Goal: Task Accomplishment & Management: Manage account settings

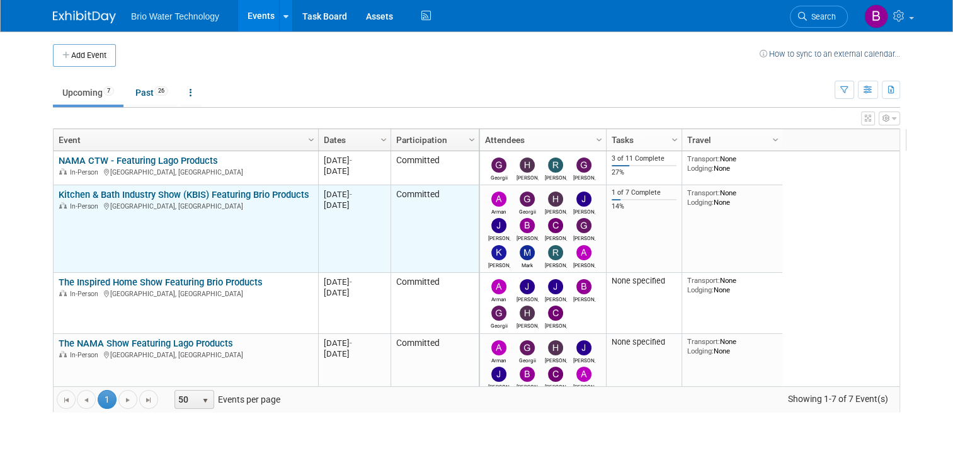
click at [99, 198] on link "Kitchen & Bath Industry Show (KBIS) Featuring Brio Products" at bounding box center [184, 194] width 251 height 11
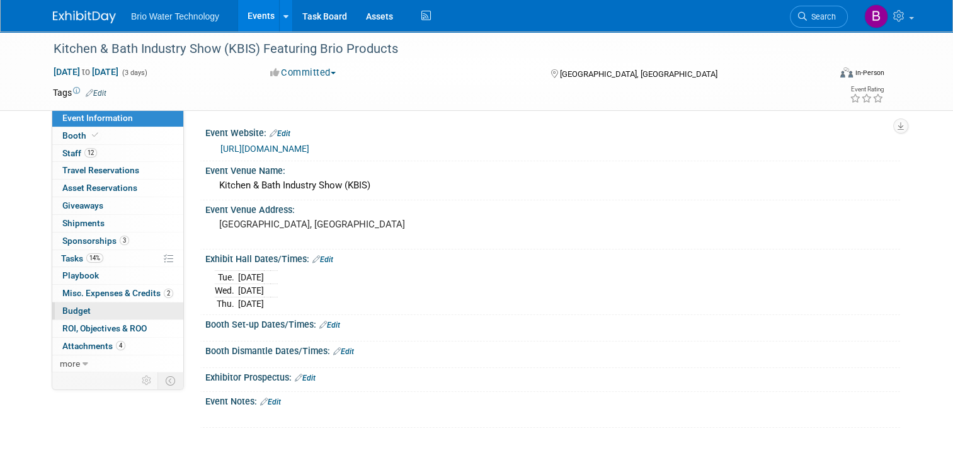
click at [76, 306] on span "Budget" at bounding box center [76, 310] width 28 height 10
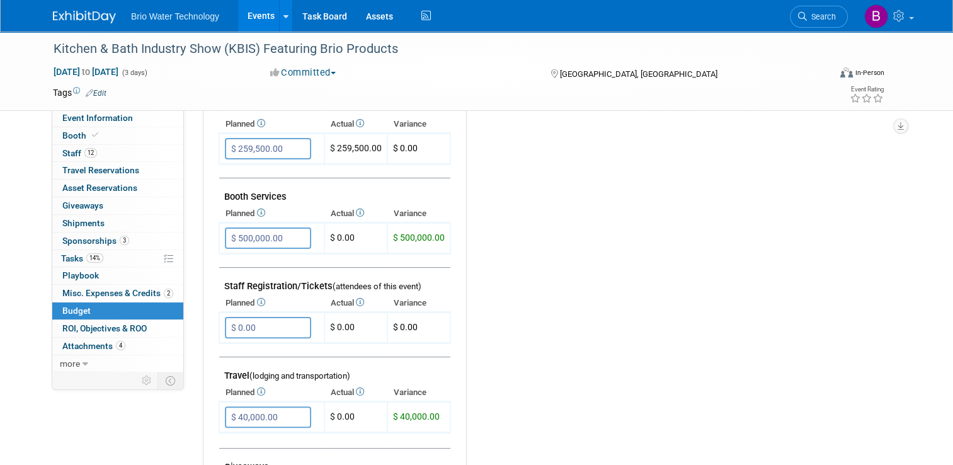
scroll to position [266, 0]
click at [69, 140] on link "Booth" at bounding box center [117, 135] width 131 height 17
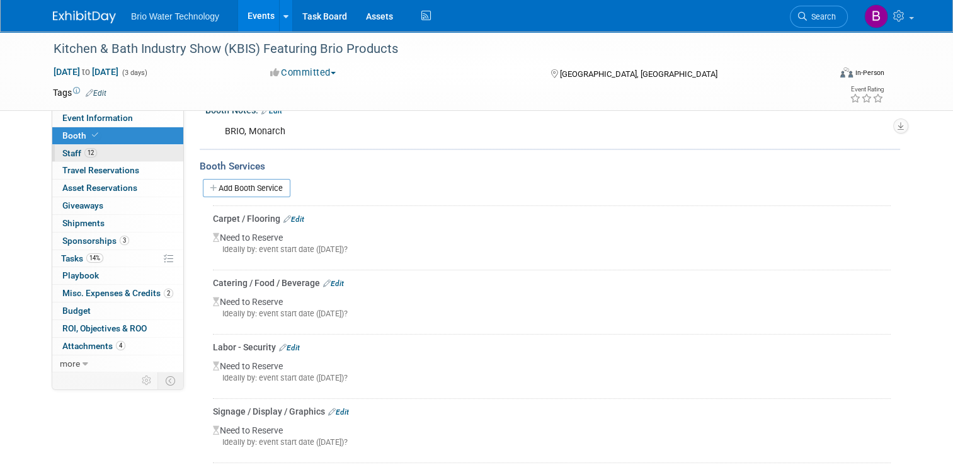
scroll to position [208, 0]
click at [91, 118] on span "Event Information" at bounding box center [97, 118] width 71 height 10
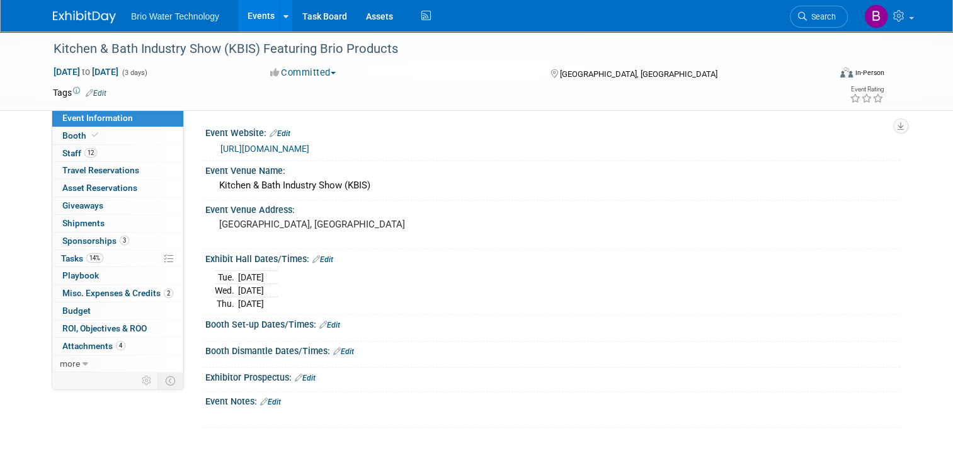
click at [255, 152] on link "[URL][DOMAIN_NAME]" at bounding box center [264, 149] width 89 height 10
click at [73, 308] on span "Budget" at bounding box center [76, 310] width 28 height 10
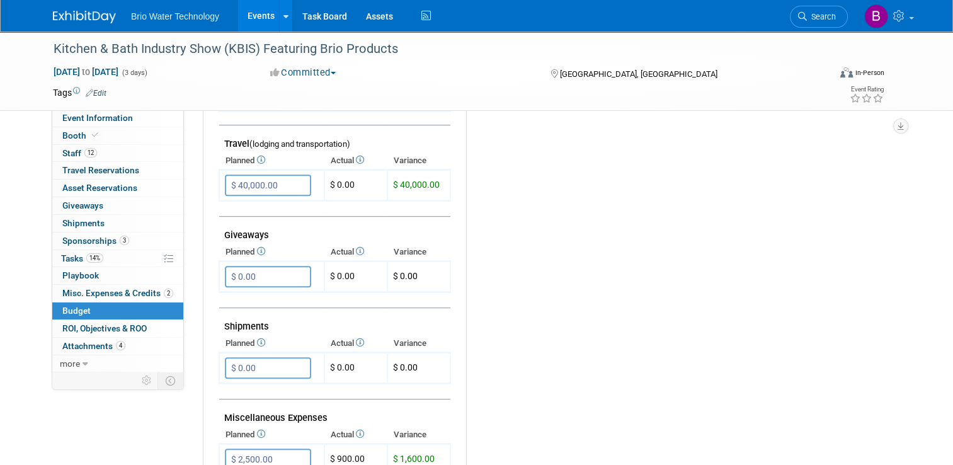
scroll to position [509, 0]
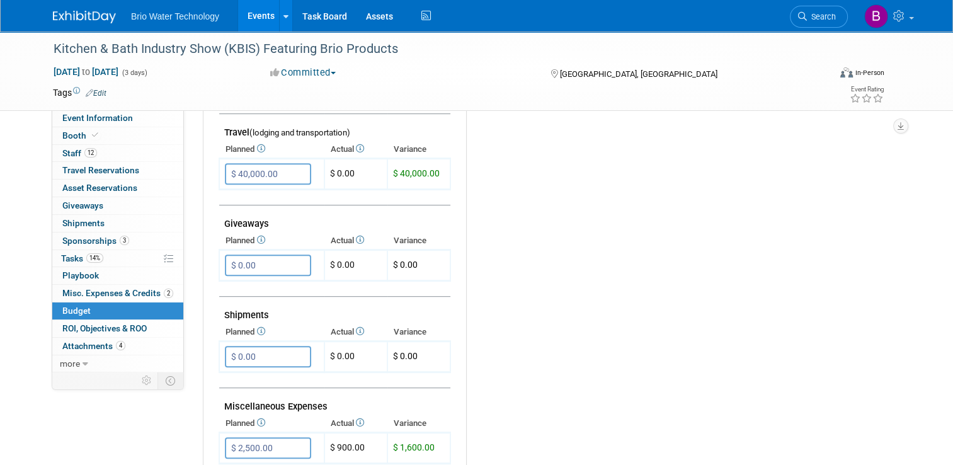
click at [247, 13] on link "Events" at bounding box center [261, 15] width 46 height 31
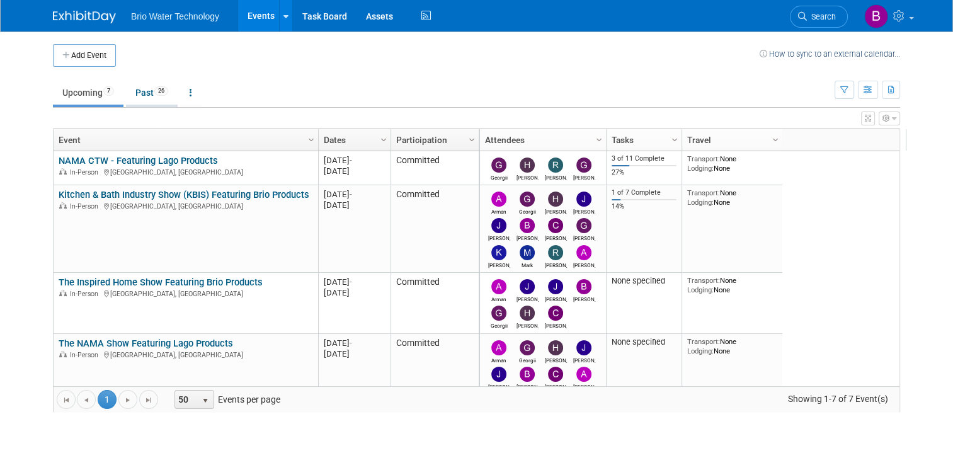
click at [142, 93] on link "Past 26" at bounding box center [152, 93] width 52 height 24
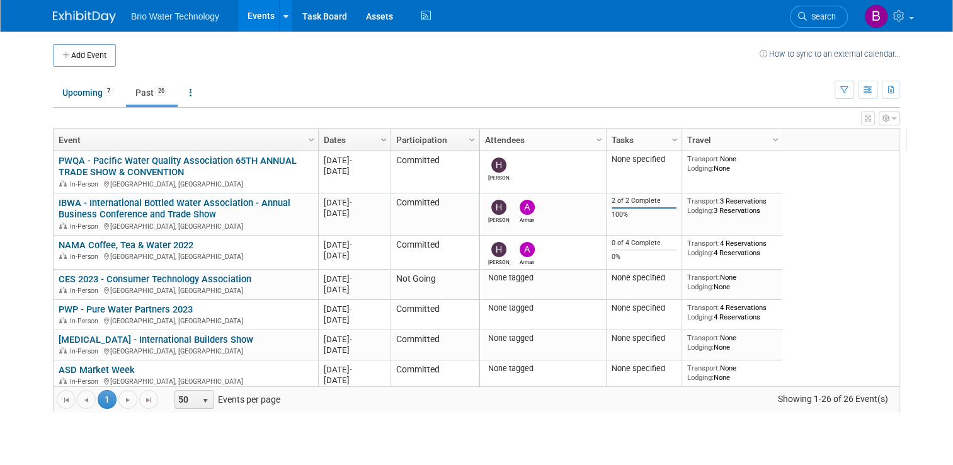
click at [378, 135] on span "Column Settings" at bounding box center [383, 140] width 10 height 10
click at [403, 178] on span "Sort Descending" at bounding box center [420, 178] width 101 height 20
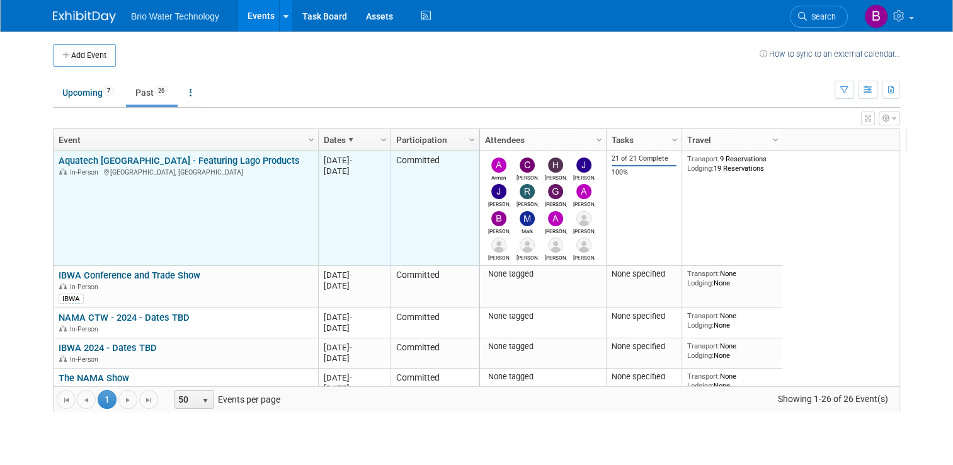
click at [258, 198] on td "Aquatech Mexico - Featuring Lago Products Aquatech Mexico - Featuring Lago Prod…" at bounding box center [186, 208] width 264 height 115
click at [206, 151] on td "Aquatech Mexico - Featuring Lago Products Aquatech Mexico - Featuring Lago Prod…" at bounding box center [186, 208] width 264 height 115
click at [203, 155] on link "Aquatech [GEOGRAPHIC_DATA] - Featuring Lago Products" at bounding box center [179, 160] width 241 height 11
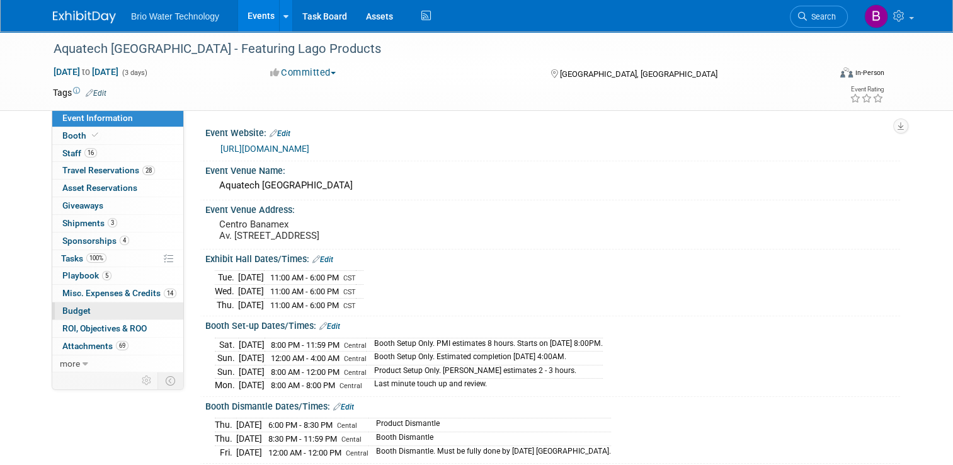
click at [69, 313] on span "Budget" at bounding box center [76, 310] width 28 height 10
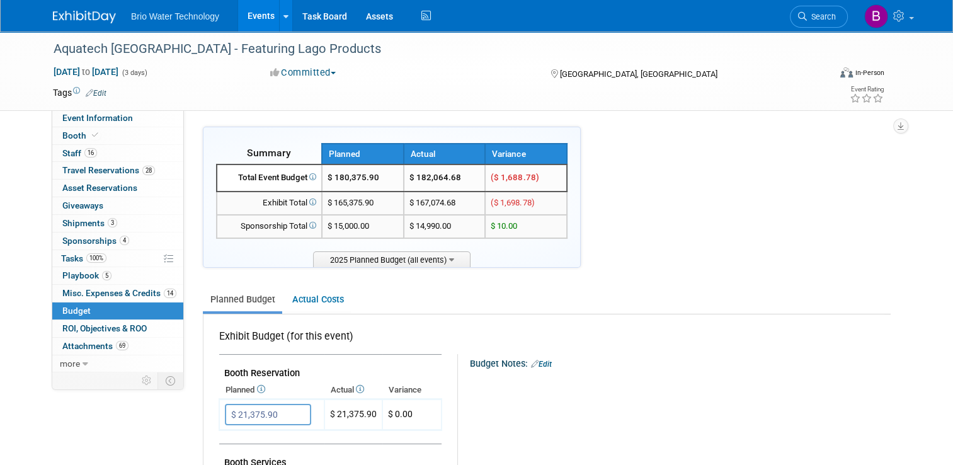
click at [253, 17] on link "Events" at bounding box center [261, 15] width 46 height 31
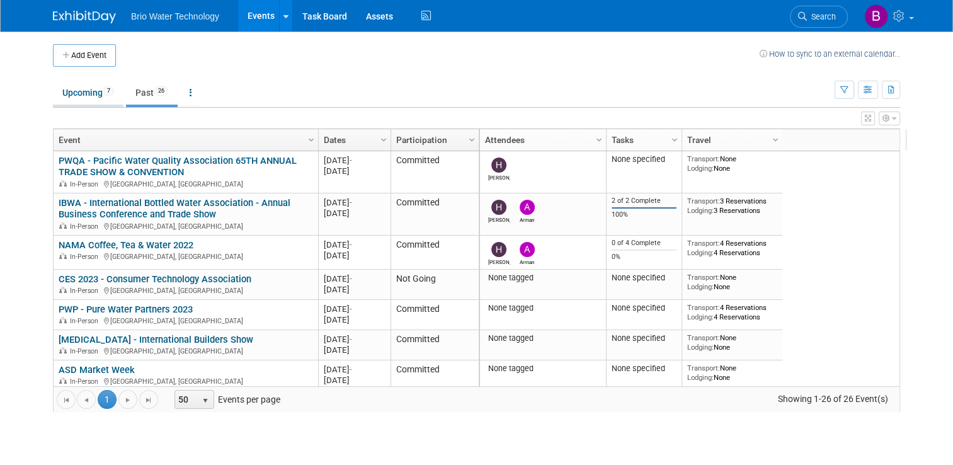
click at [65, 94] on link "Upcoming 7" at bounding box center [88, 93] width 71 height 24
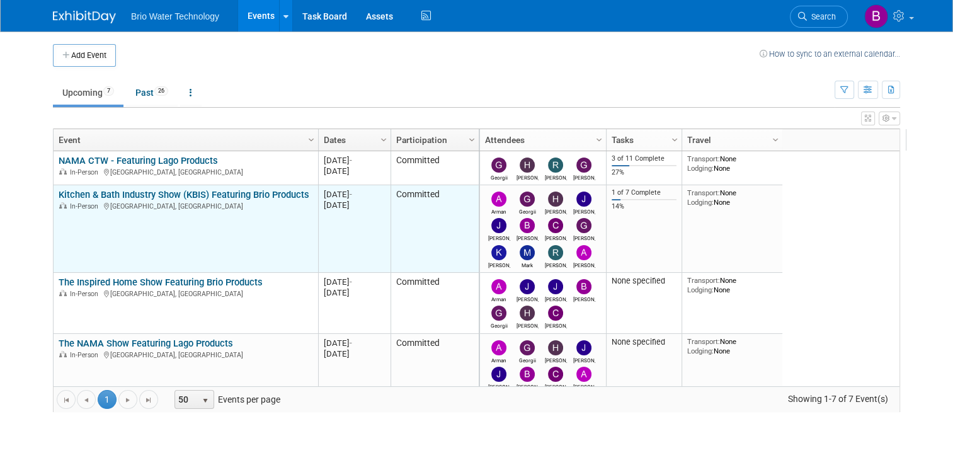
click at [196, 190] on link "Kitchen & Bath Industry Show (KBIS) Featuring Brio Products" at bounding box center [184, 194] width 251 height 11
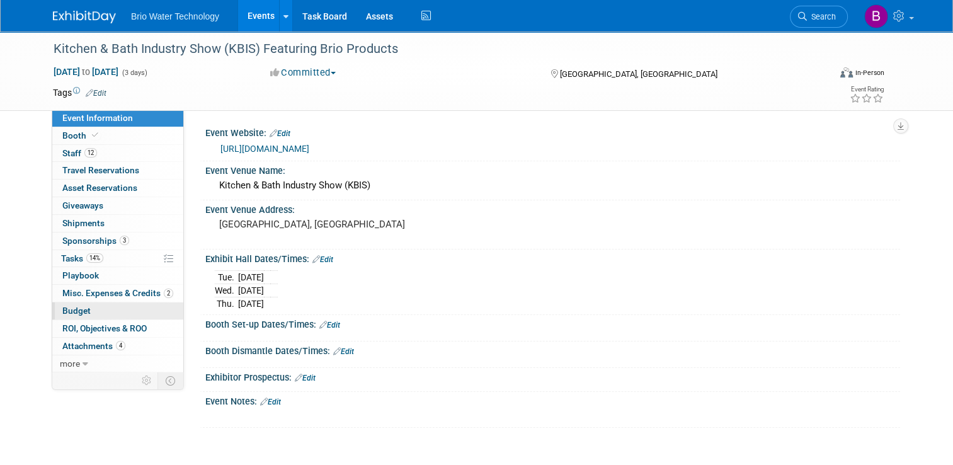
click at [68, 309] on span "Budget" at bounding box center [76, 310] width 28 height 10
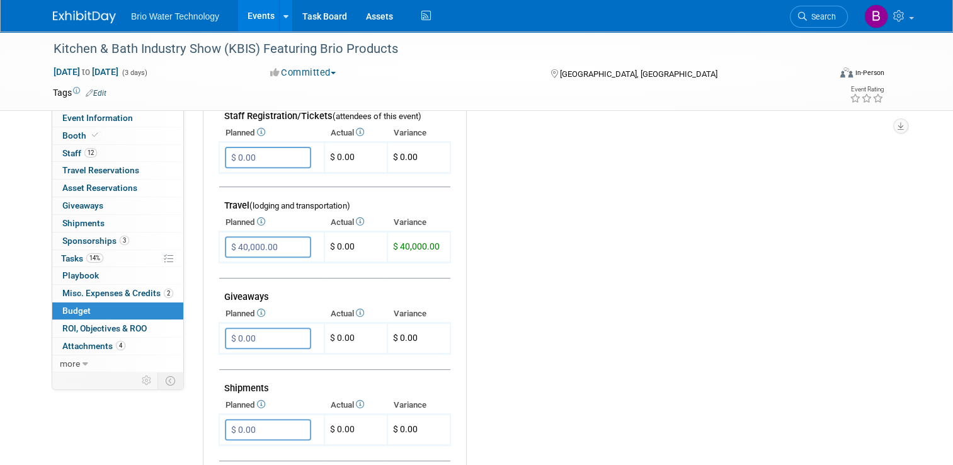
scroll to position [441, 0]
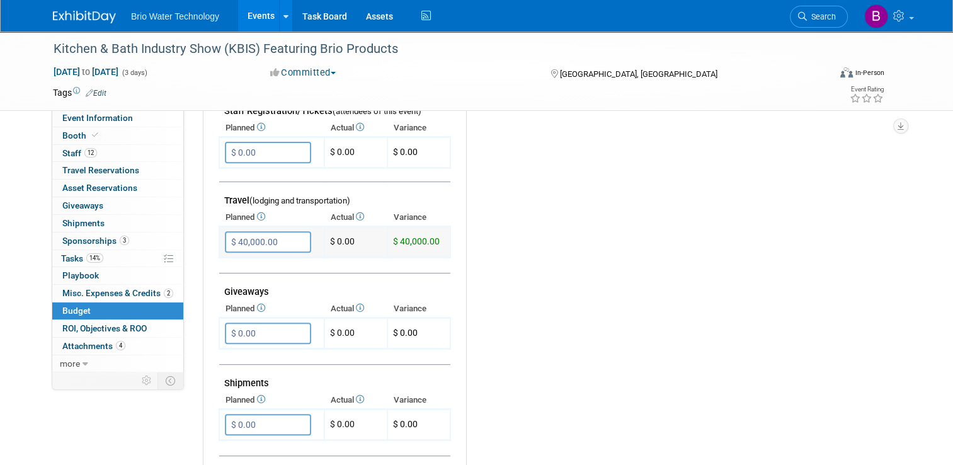
click at [234, 235] on input "$ 40,000.00" at bounding box center [268, 241] width 86 height 21
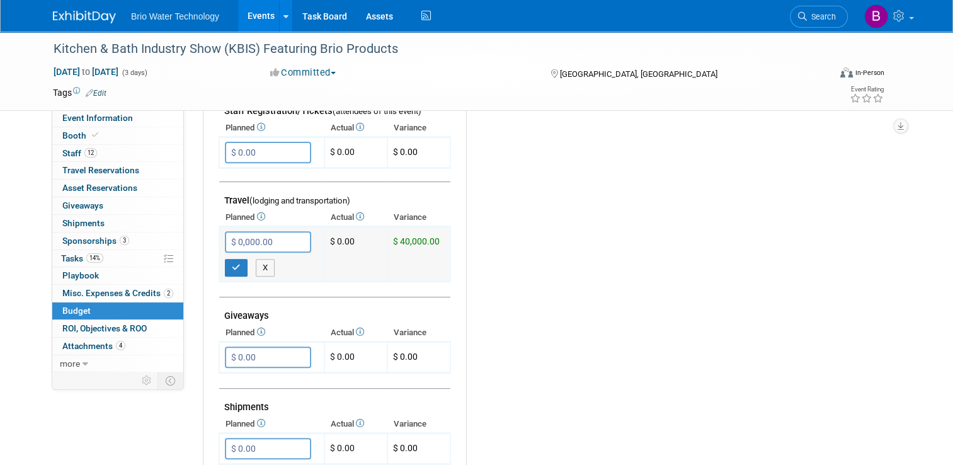
type input "$ 50,000.00"
click at [225, 259] on button "button" at bounding box center [236, 268] width 23 height 18
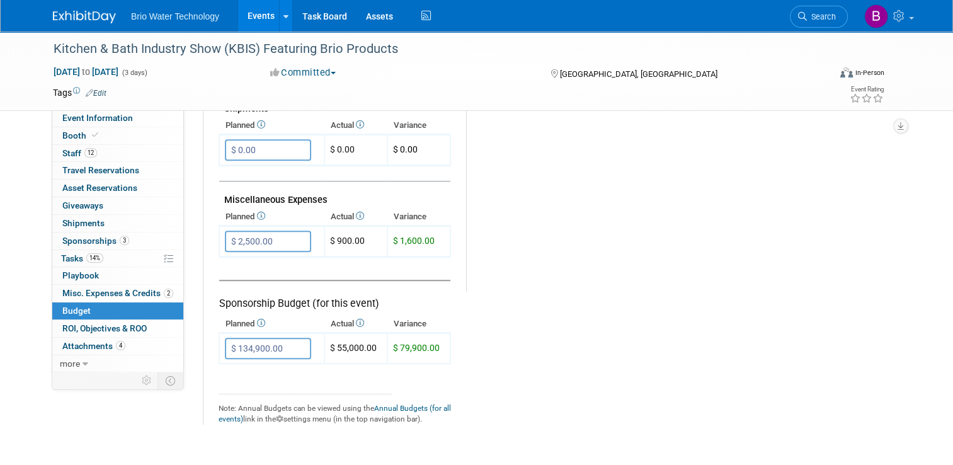
scroll to position [716, 0]
click at [229, 230] on input "$ 2,500.00" at bounding box center [268, 239] width 86 height 21
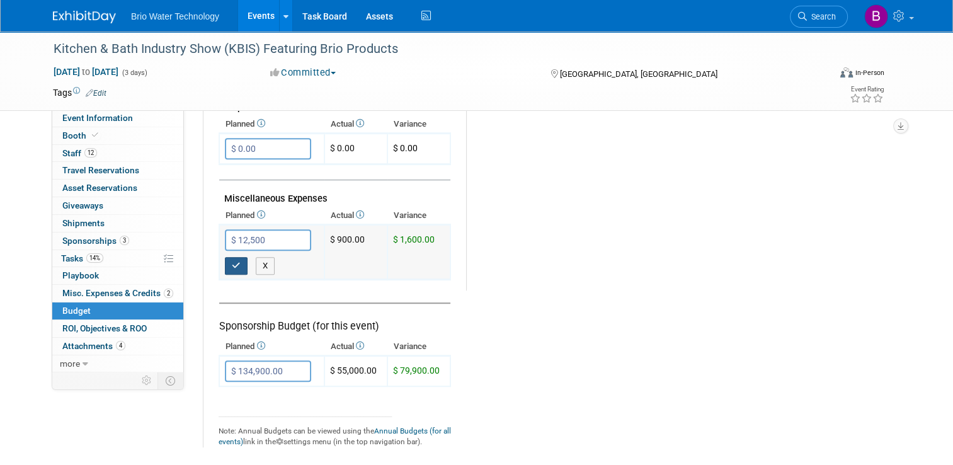
type input "$ 12,500.00"
click at [232, 261] on icon "button" at bounding box center [236, 265] width 9 height 8
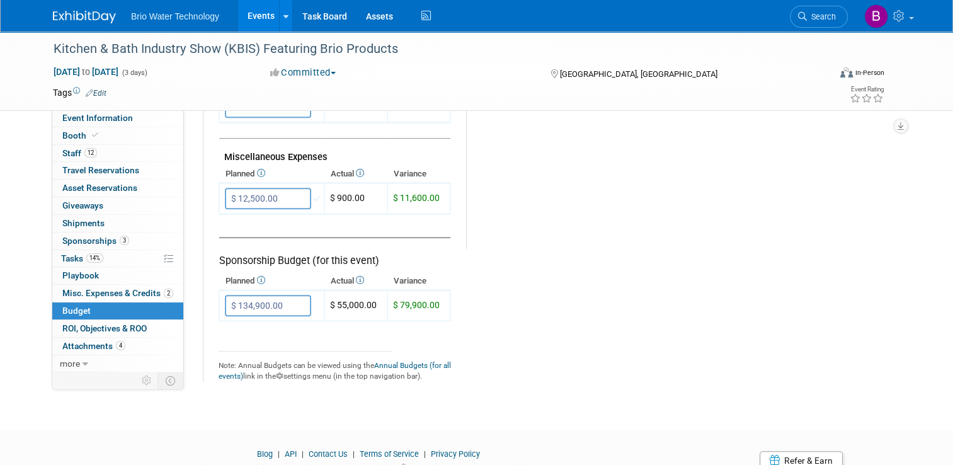
scroll to position [761, 0]
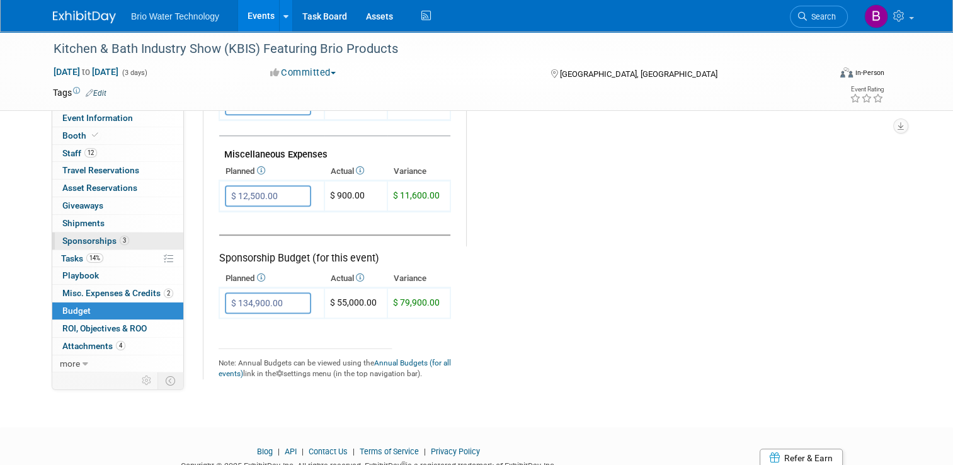
click at [72, 239] on span "Sponsorships 3" at bounding box center [95, 240] width 67 height 10
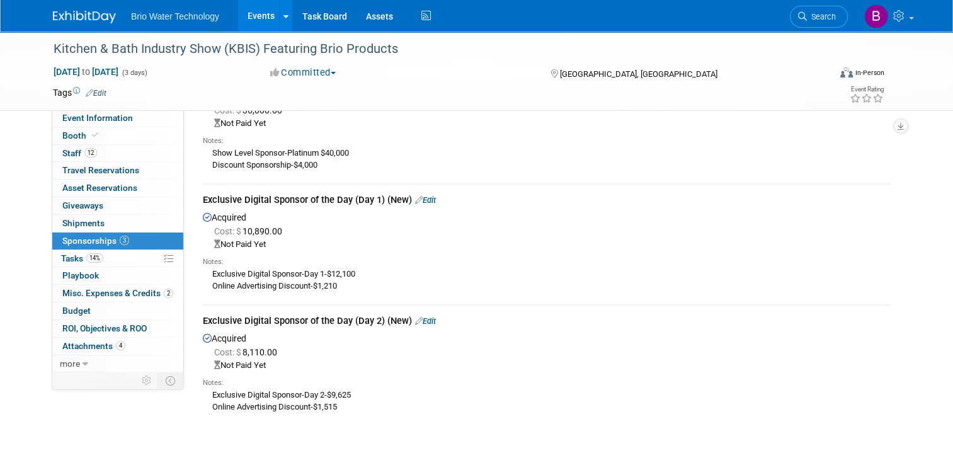
scroll to position [98, 0]
